Goal: Find specific page/section: Find specific page/section

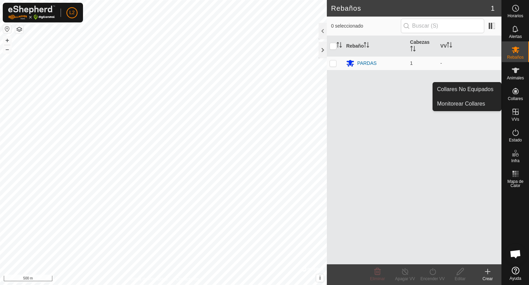
click at [512, 94] on icon at bounding box center [516, 91] width 8 height 8
click at [472, 92] on link "Collares No Equipados" at bounding box center [467, 89] width 68 height 14
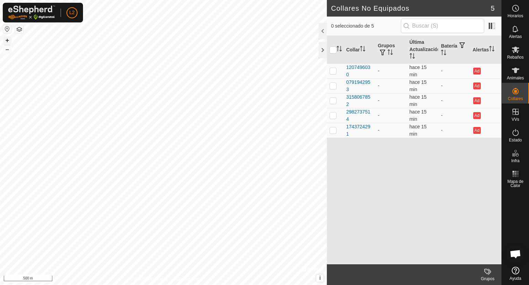
click at [9, 40] on button "+" at bounding box center [7, 40] width 8 height 8
click at [8, 38] on button "+" at bounding box center [7, 40] width 8 height 8
click at [5, 40] on button "+" at bounding box center [7, 40] width 8 height 8
click at [7, 41] on button "+" at bounding box center [7, 40] width 8 height 8
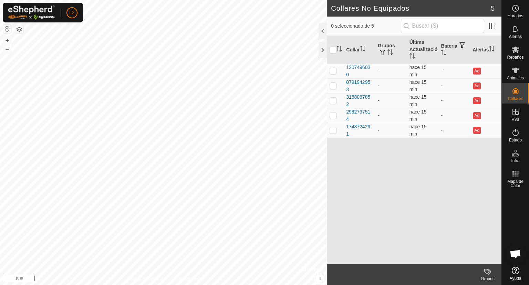
click at [353, 224] on div "Collares No Equipados 5 0 seleccionado de 5 Collar Grupos Última Actualización …" at bounding box center [251, 142] width 502 height 285
click at [374, 284] on div "Collares No Equipados 5 0 seleccionado de 5 Collar Grupos Última Actualización …" at bounding box center [251, 142] width 502 height 285
click at [369, 284] on html "L2 Horarios Alertas Rebaños Animales Collares VVs Estado Infra Mapa de Calor Ay…" at bounding box center [264, 142] width 529 height 285
click at [421, 272] on div "Collares No Equipados 5 0 seleccionado de 5 Collar Grupos Última Actualización …" at bounding box center [251, 142] width 502 height 285
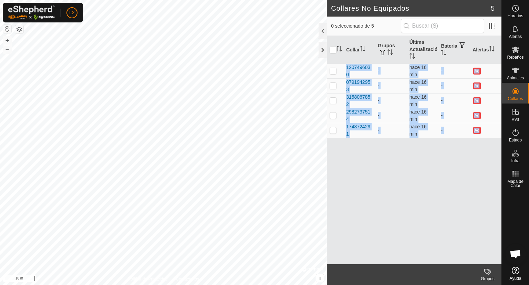
drag, startPoint x: 345, startPoint y: 214, endPoint x: 406, endPoint y: 290, distance: 97.1
click at [406, 284] on html "L2 Horarios Alertas Rebaños Animales Collares VVs Estado Infra Mapa de Calor Ay…" at bounding box center [264, 142] width 529 height 285
